Goal: Information Seeking & Learning: Find specific page/section

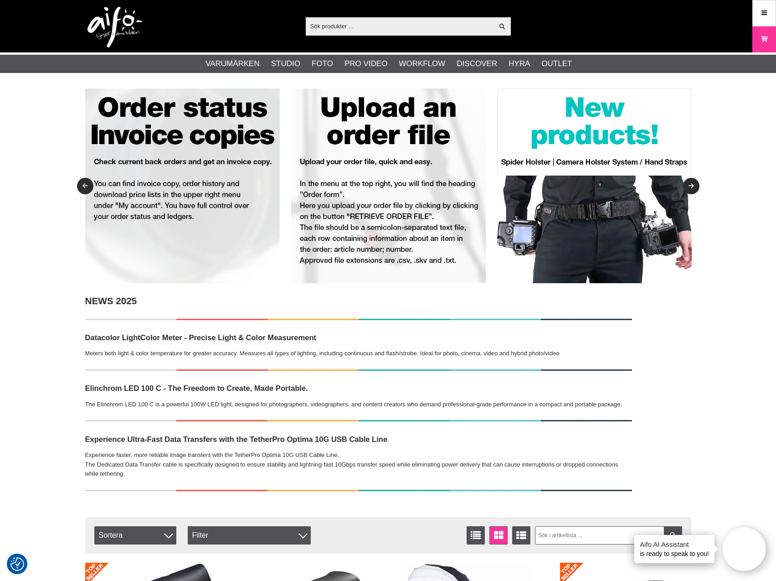
click at [418, 22] on input "text" at bounding box center [400, 26] width 188 height 14
paste input "BR-3360100"
type input "BR-3360100"
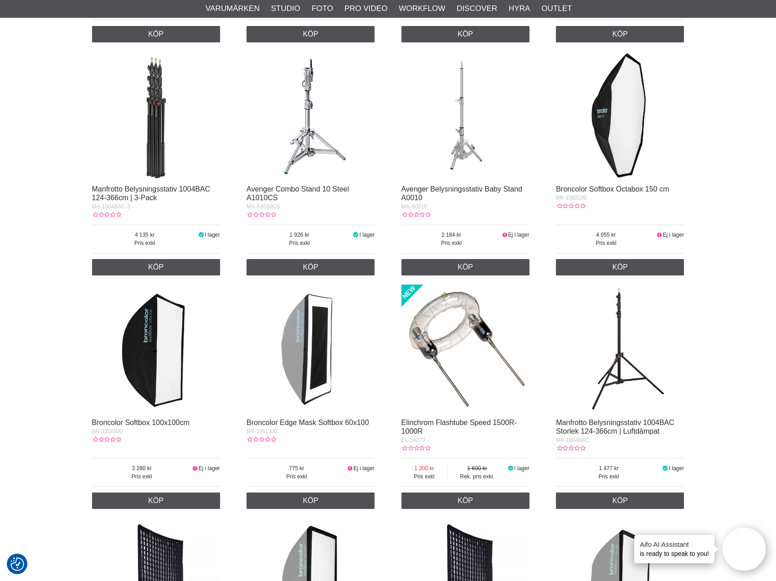
scroll to position [638, 0]
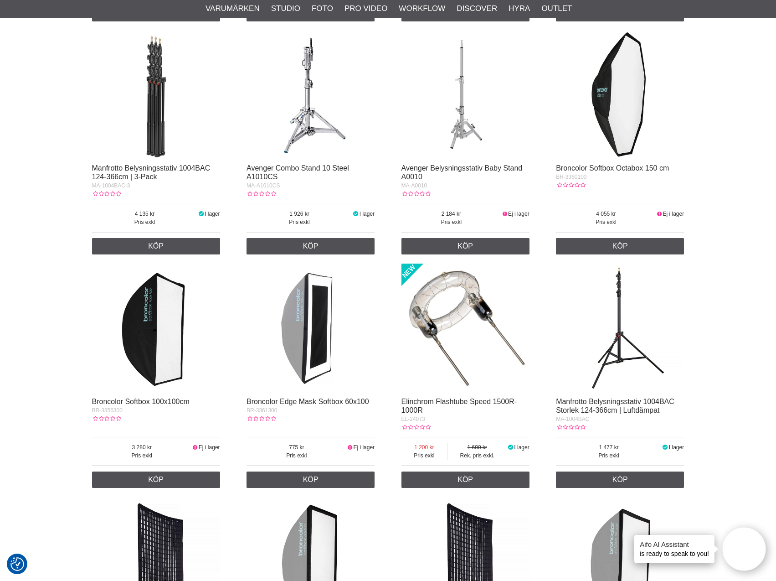
click at [639, 107] on img at bounding box center [620, 95] width 128 height 128
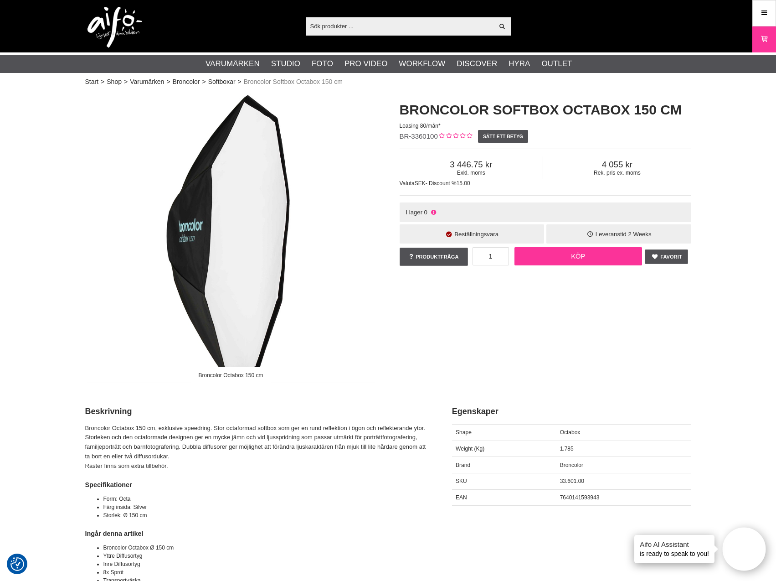
click at [584, 261] on link "Köp" at bounding box center [579, 256] width 128 height 18
click at [764, 41] on icon at bounding box center [764, 39] width 9 height 10
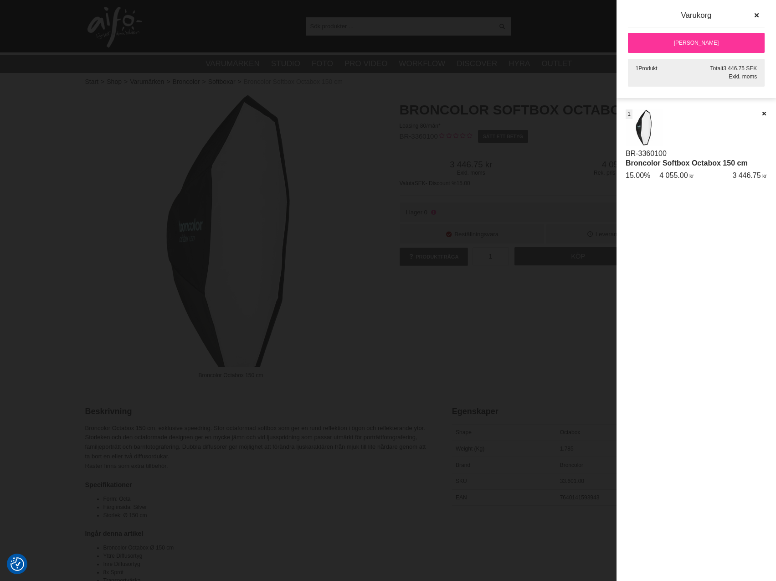
click at [706, 46] on link "[PERSON_NAME]" at bounding box center [696, 43] width 137 height 20
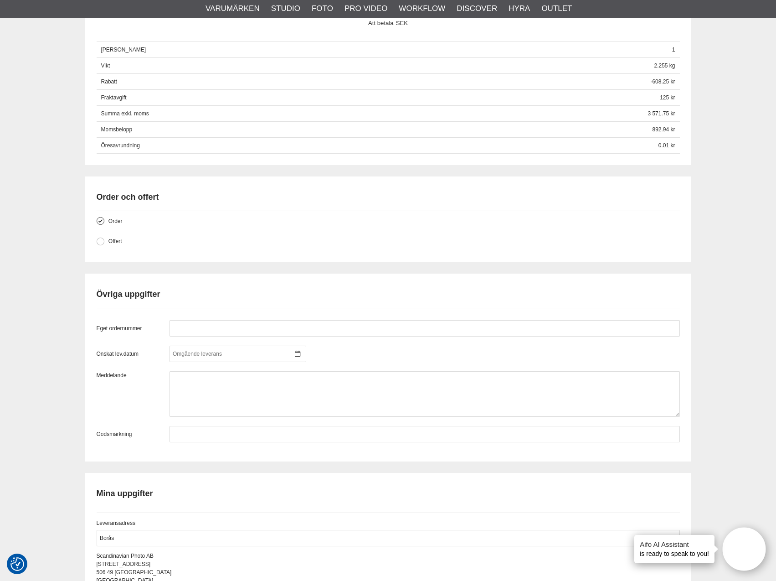
scroll to position [593, 0]
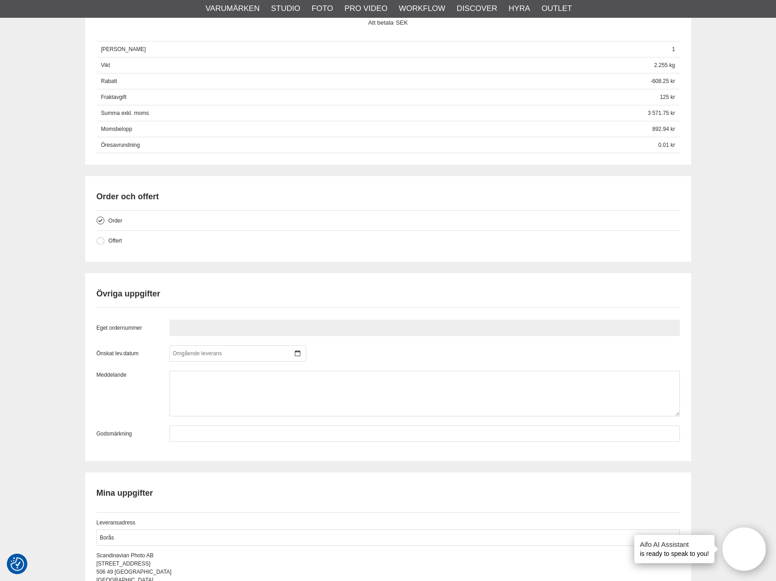
click at [191, 328] on input "text" at bounding box center [425, 328] width 510 height 16
paste input "PN211621"
type input "PN211621"
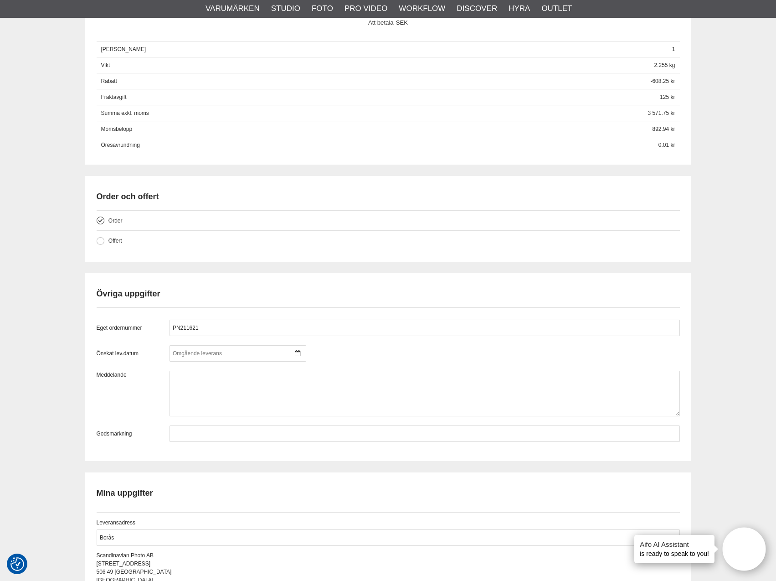
click at [27, 353] on div "Kassa Varukorg Exkl. moms Artikelkod Benämning Antal Pris Rabatt Belopp Radera …" at bounding box center [388, 143] width 776 height 1294
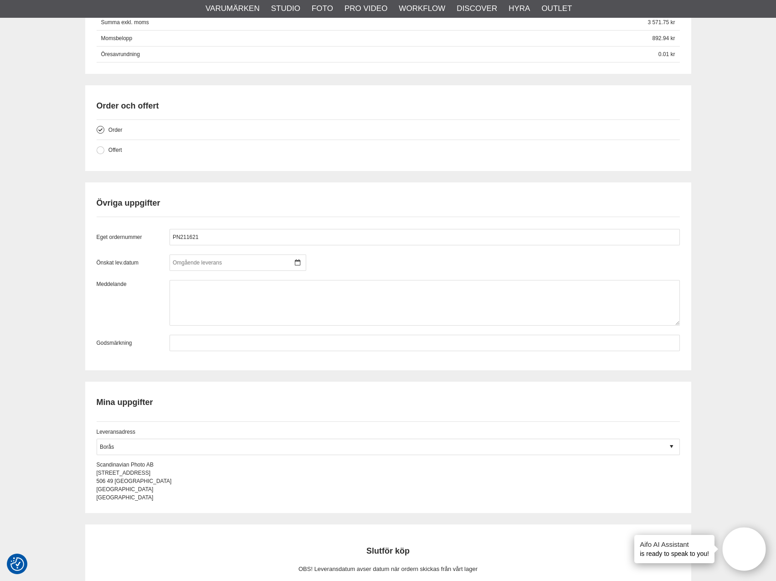
scroll to position [684, 0]
click at [180, 346] on input "text" at bounding box center [425, 342] width 510 height 16
paste input "PN211621"
type input "PN211621"
click at [17, 350] on div "Kassa Varukorg Exkl. moms Artikelkod Benämning Antal Pris Rabatt Belopp Radera …" at bounding box center [388, 52] width 776 height 1294
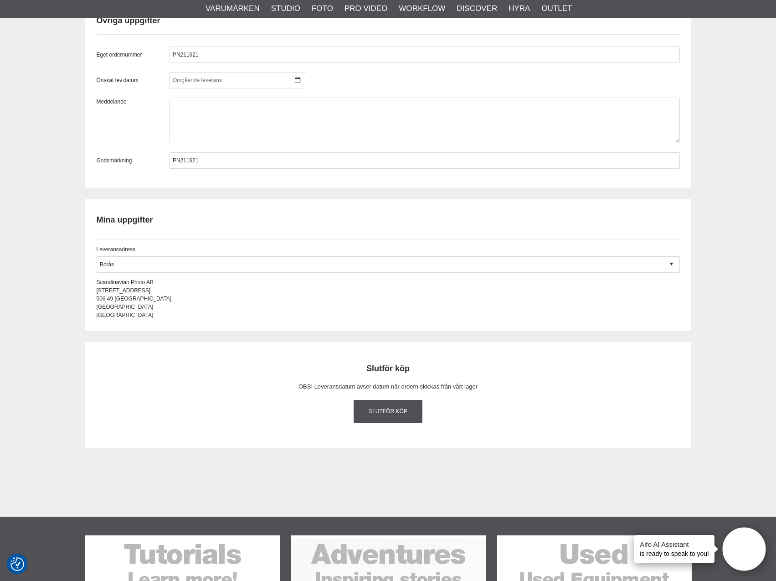
scroll to position [866, 0]
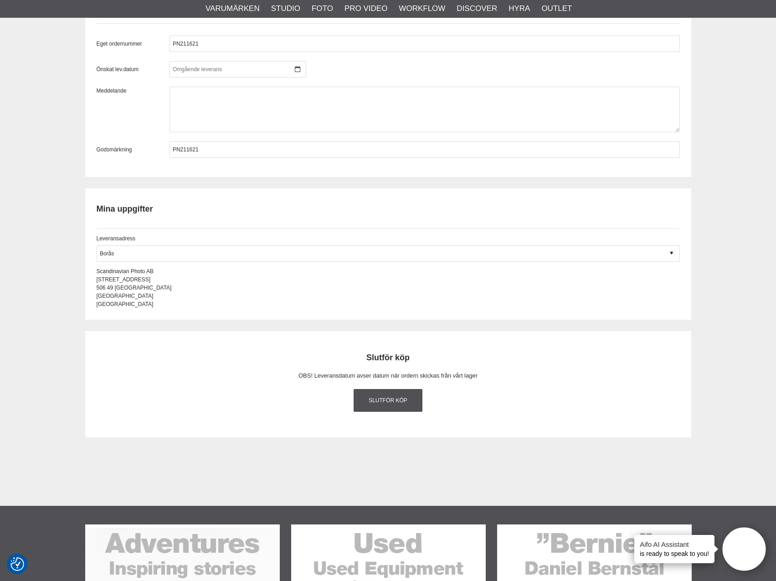
scroll to position [912, 0]
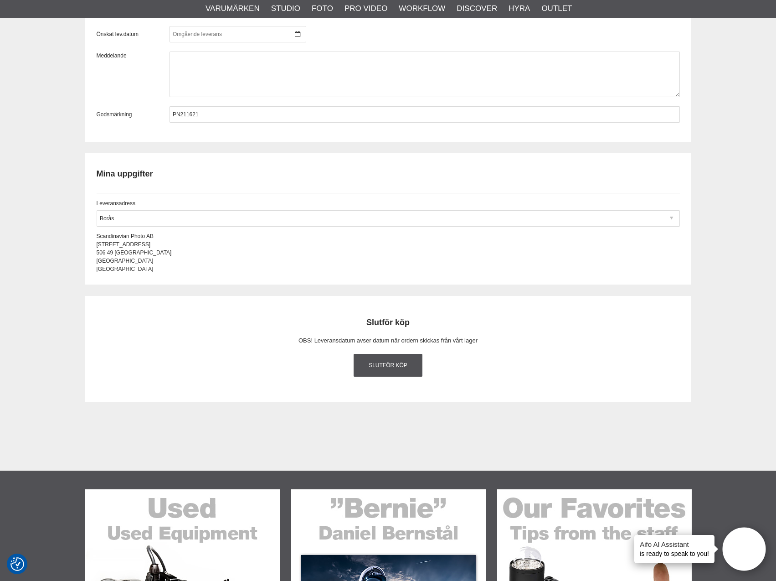
click at [670, 221] on icon at bounding box center [671, 218] width 3 height 8
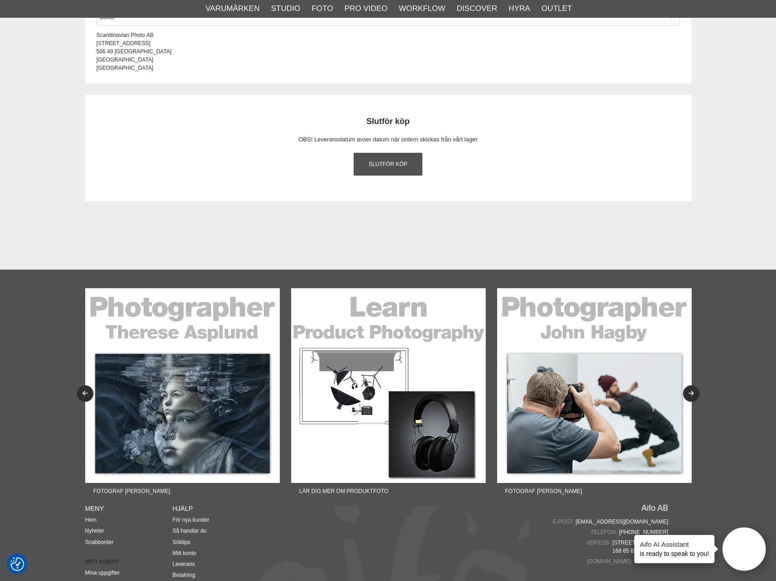
scroll to position [961, 0]
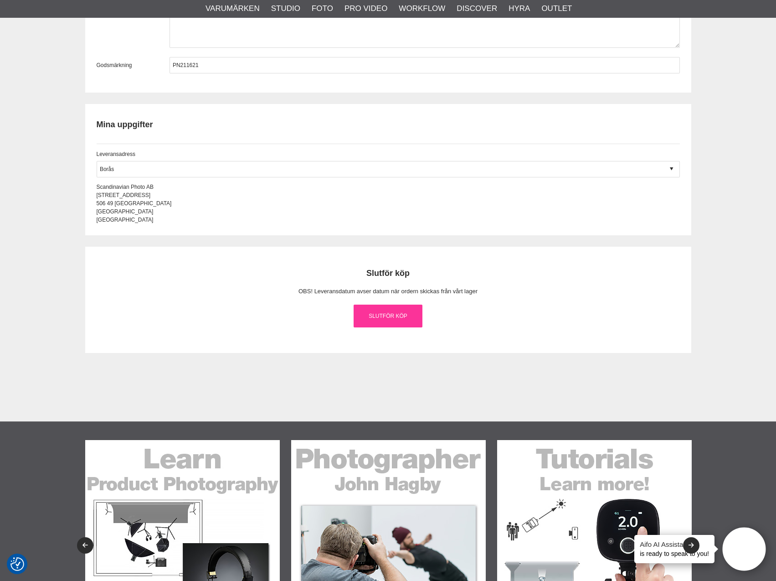
click at [406, 319] on link "Slutför köp" at bounding box center [388, 315] width 69 height 23
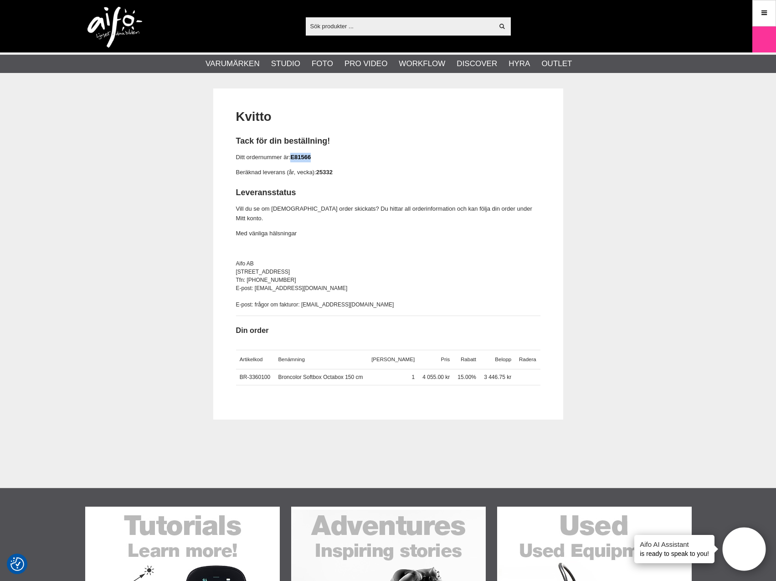
drag, startPoint x: 314, startPoint y: 155, endPoint x: 292, endPoint y: 155, distance: 21.9
click at [292, 155] on p "Ditt ordernummer är: E81566" at bounding box center [388, 158] width 304 height 10
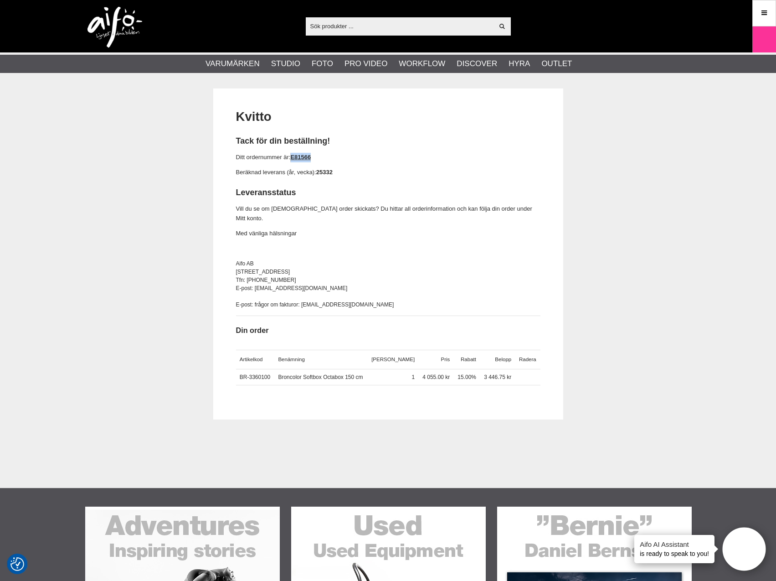
copy link "E81566"
